Goal: Navigation & Orientation: Go to known website

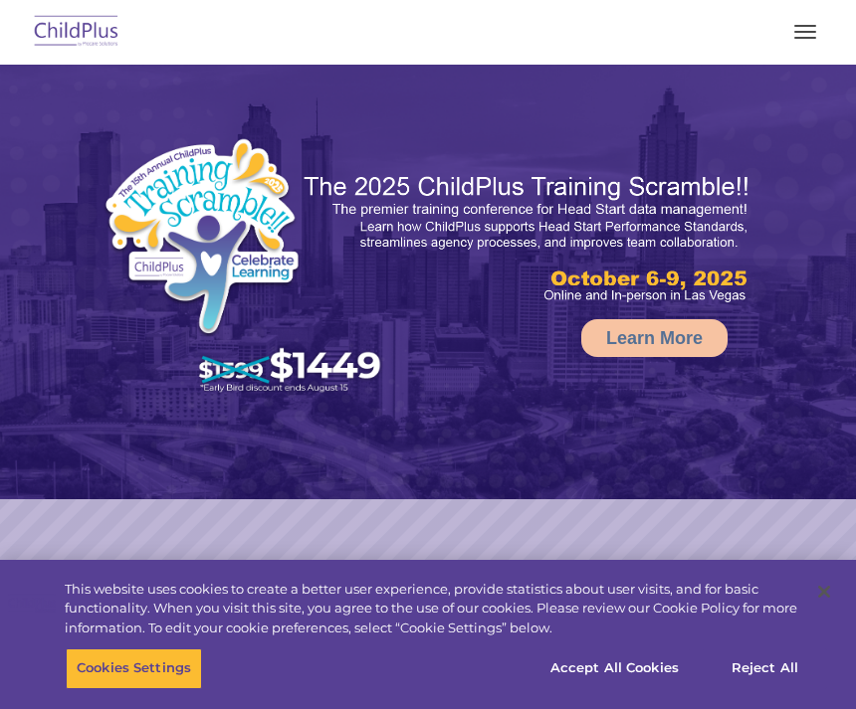
select select "MEDIUM"
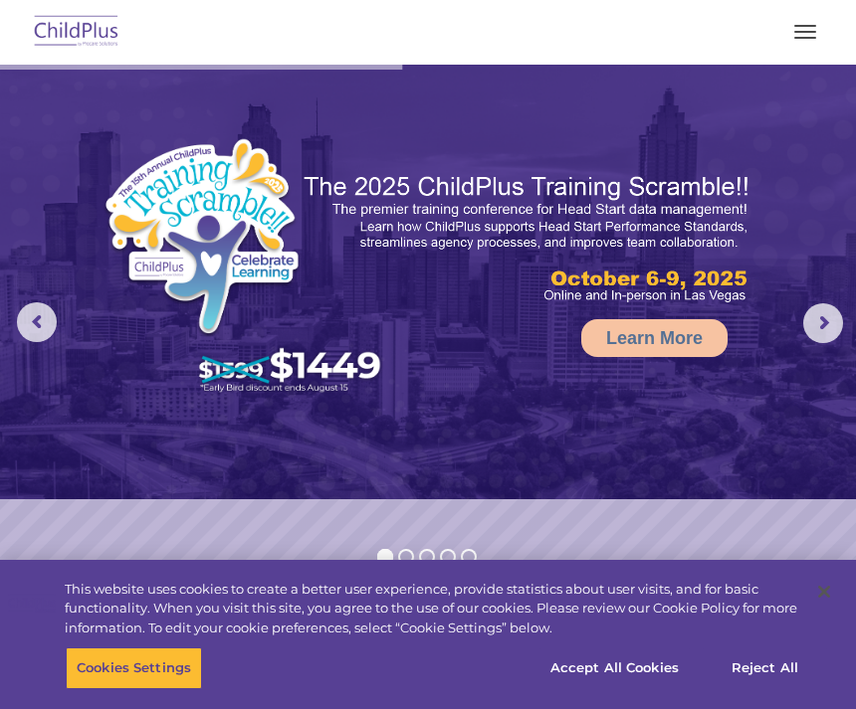
click at [808, 36] on button "button" at bounding box center [805, 32] width 42 height 32
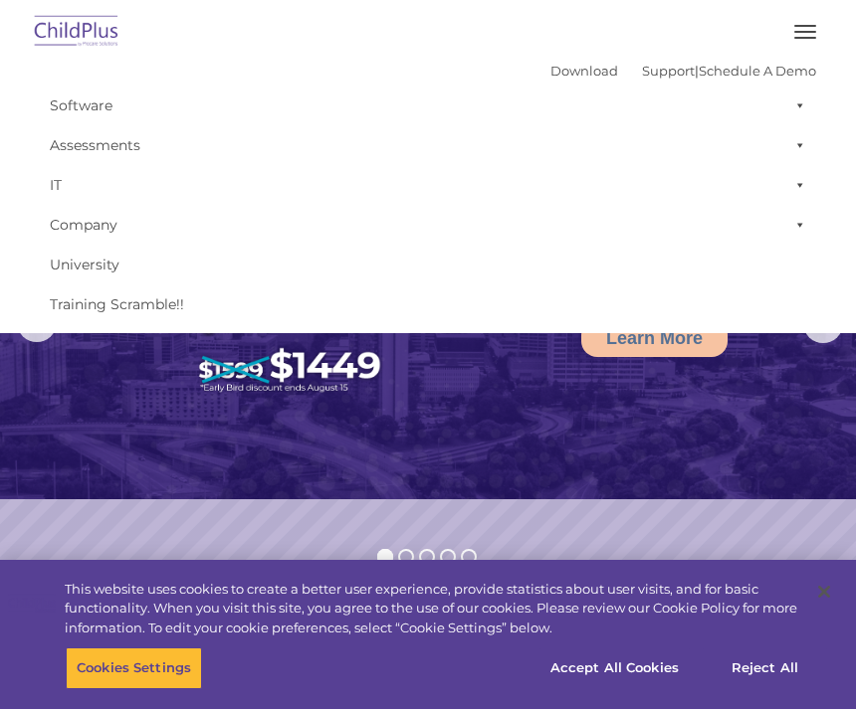
click at [815, 11] on div at bounding box center [428, 32] width 776 height 48
click at [816, 22] on button "button" at bounding box center [805, 32] width 42 height 32
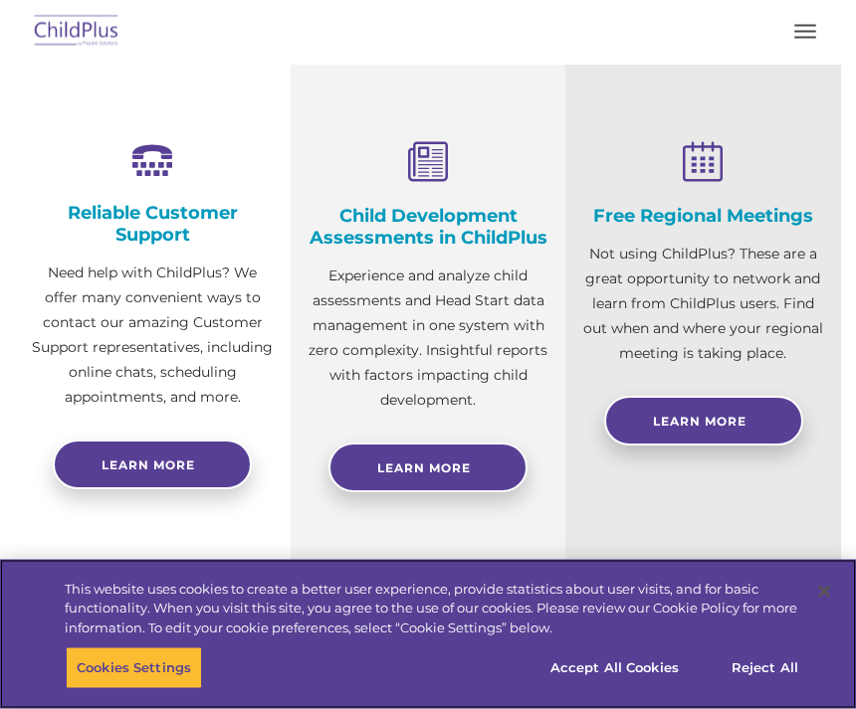
scroll to position [638, 0]
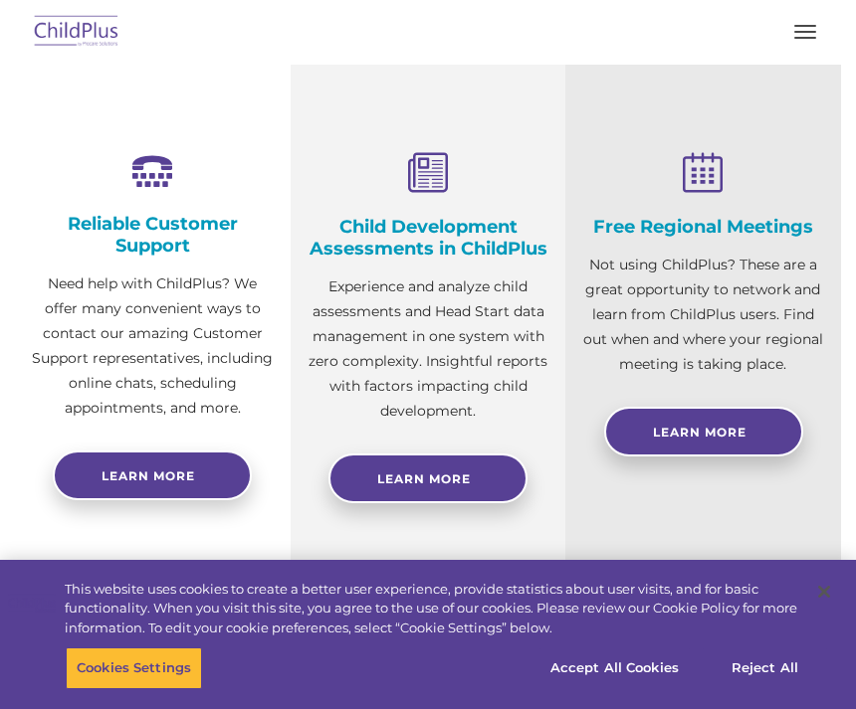
click at [78, 36] on img at bounding box center [77, 32] width 94 height 47
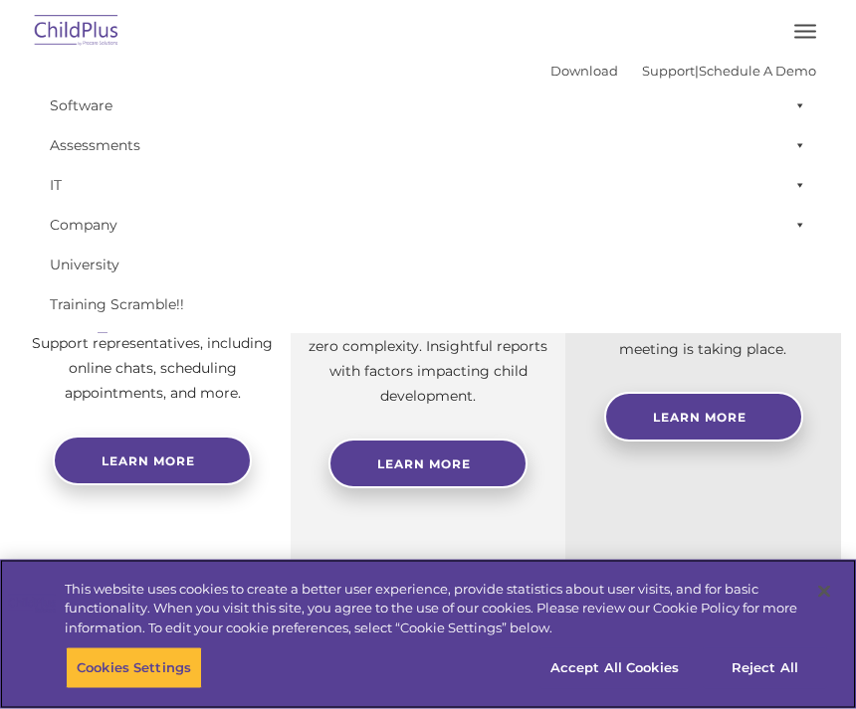
scroll to position [653, 0]
